Goal: Task Accomplishment & Management: Manage account settings

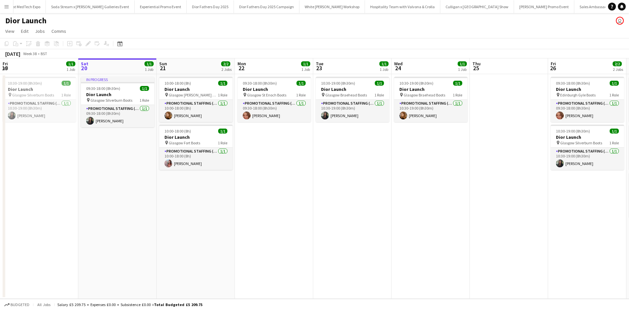
scroll to position [0, 5841]
click at [222, 165] on app-card-role "Promotional Staffing (Sales Staff) [DATE] 10:00-18:00 (8h) [PERSON_NAME]" at bounding box center [195, 159] width 73 height 22
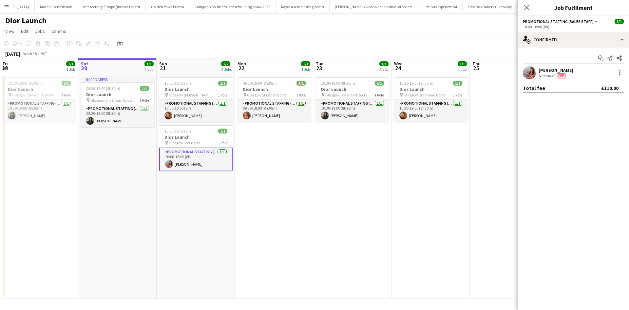
scroll to position [0, 6367]
click at [621, 74] on div at bounding box center [620, 73] width 8 height 8
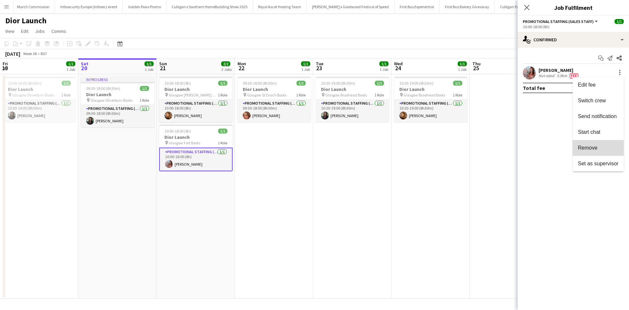
click at [600, 147] on span "Remove" at bounding box center [598, 148] width 41 height 6
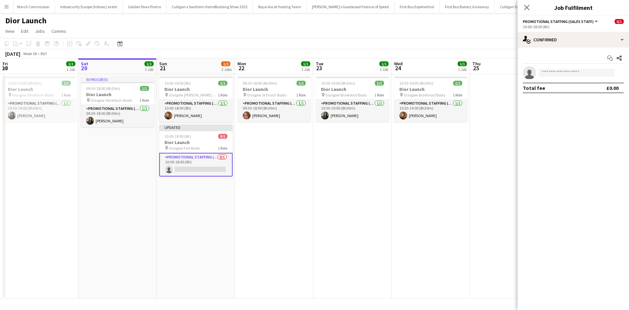
click at [436, 183] on app-date-cell "10:30-19:00 (8h30m) 1/1 Dior Launch pin Glasgow Braehead Boots 1 Role Promotion…" at bounding box center [431, 186] width 78 height 225
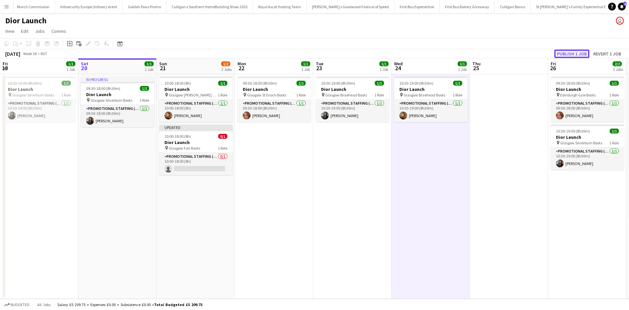
click at [568, 54] on button "Publish 1 job" at bounding box center [572, 53] width 35 height 9
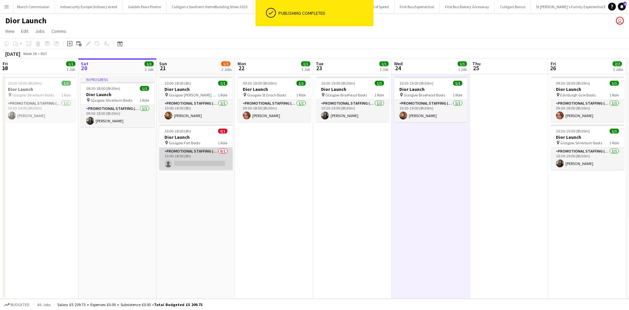
click at [216, 165] on app-card-role "Promotional Staffing (Sales Staff) 0/1 10:00-18:00 (8h) single-neutral-actions" at bounding box center [195, 159] width 73 height 22
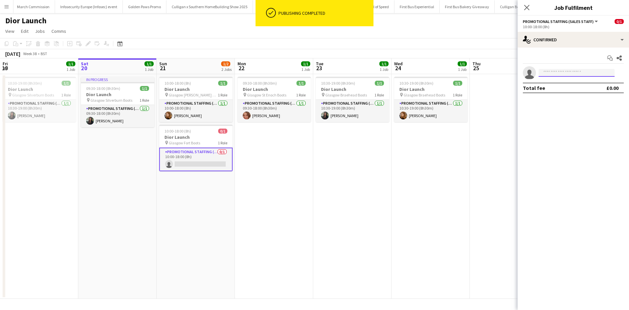
click at [580, 75] on input at bounding box center [577, 73] width 76 height 8
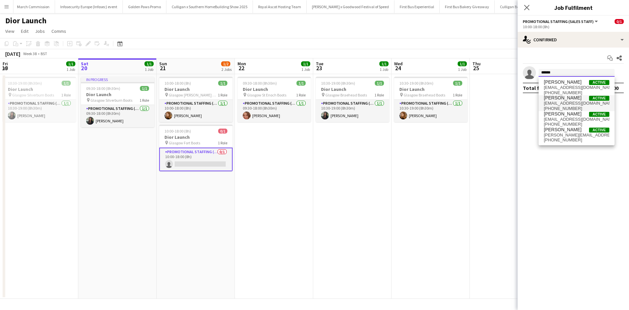
type input "******"
click at [571, 104] on span "[EMAIL_ADDRESS][DOMAIN_NAME]" at bounding box center [577, 103] width 66 height 5
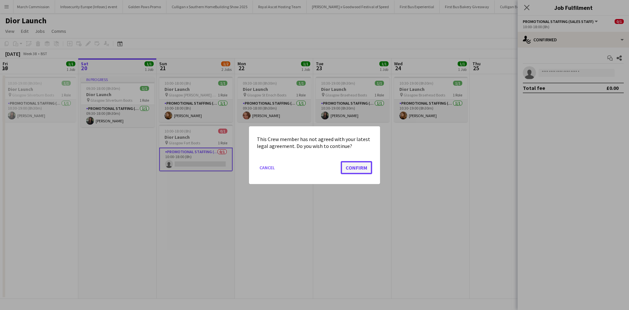
click at [356, 164] on button "Confirm" at bounding box center [356, 167] width 31 height 13
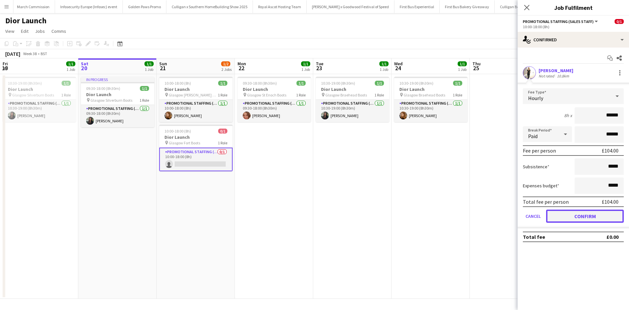
click at [590, 211] on button "Confirm" at bounding box center [585, 215] width 78 height 13
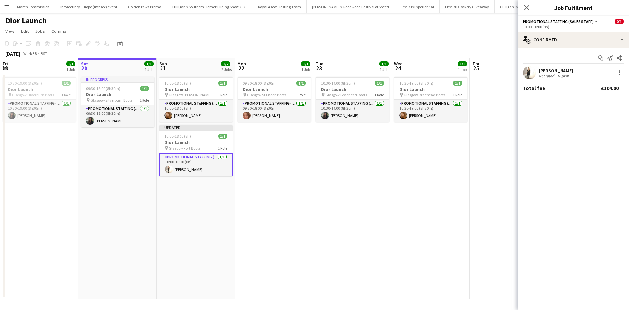
click at [486, 212] on app-date-cell at bounding box center [509, 186] width 78 height 225
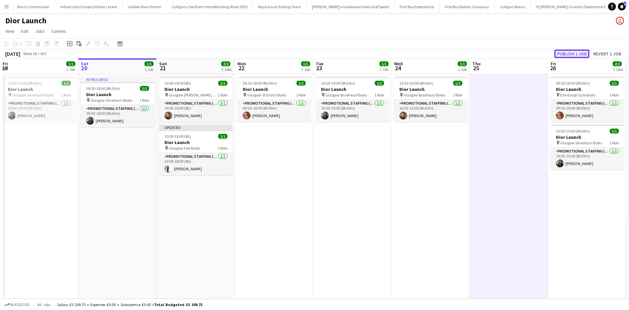
click at [578, 57] on button "Publish 1 job" at bounding box center [572, 53] width 35 height 9
click at [335, 196] on app-date-cell "10:30-19:00 (8h30m) 1/1 Dior Launch pin Glasgow Braehead Boots 1 Role Promotion…" at bounding box center [352, 186] width 78 height 225
